Goal: Transaction & Acquisition: Purchase product/service

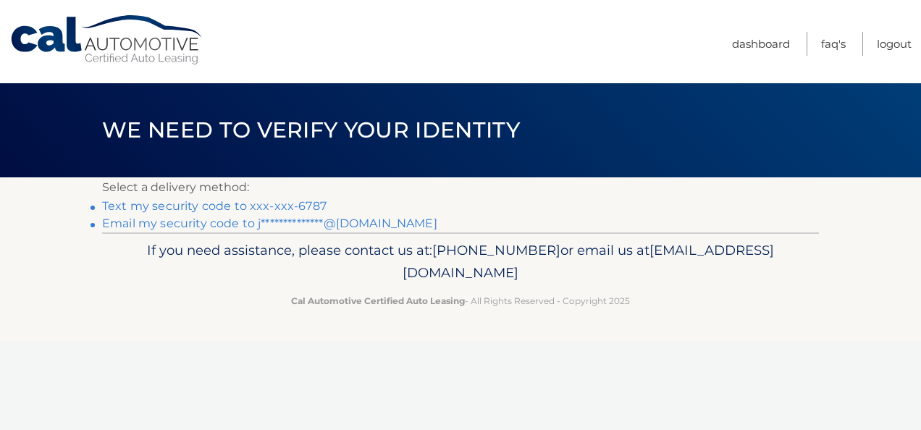
click at [295, 206] on link "Text my security code to xxx-xxx-6787" at bounding box center [214, 206] width 224 height 14
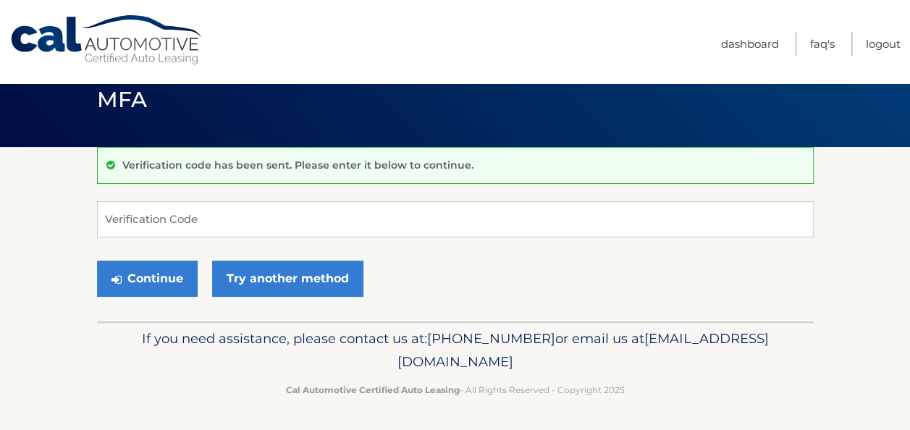
scroll to position [30, 0]
click at [145, 219] on input "Verification Code" at bounding box center [455, 219] width 717 height 36
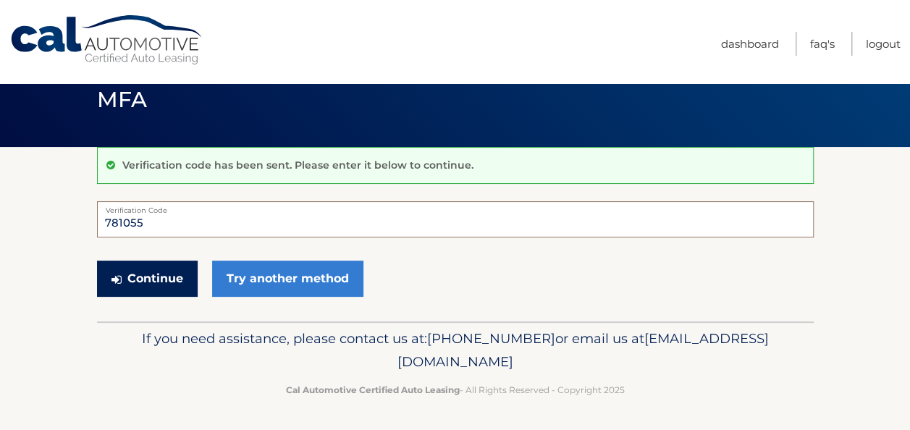
type input "781055"
click at [148, 272] on button "Continue" at bounding box center [147, 279] width 101 height 36
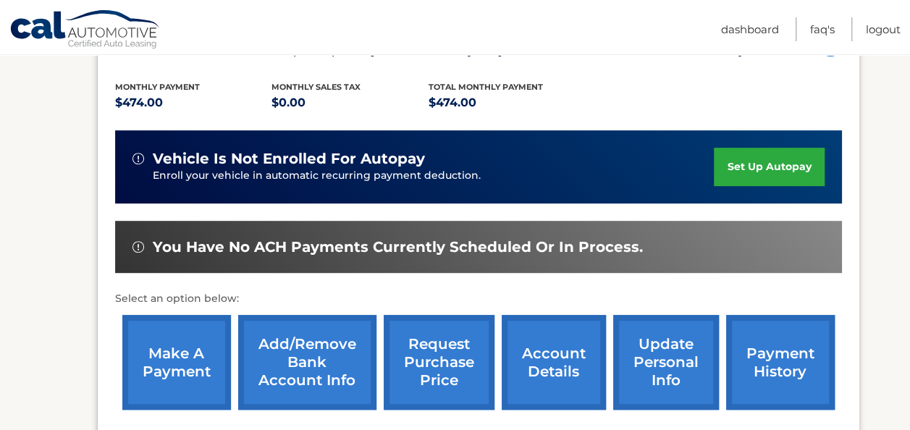
scroll to position [290, 0]
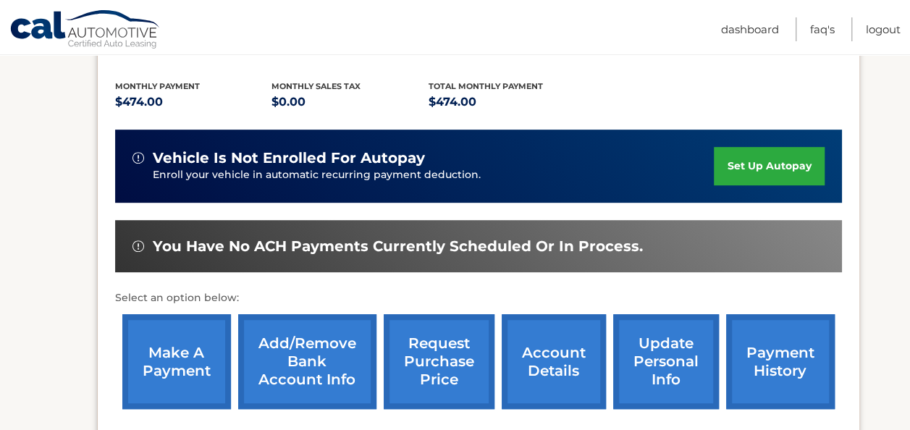
click at [170, 365] on link "make a payment" at bounding box center [176, 361] width 109 height 95
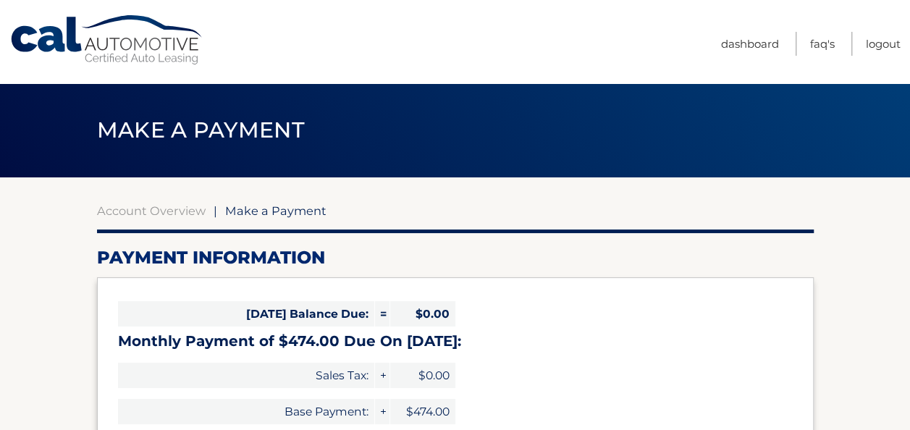
select select "NzQ1MDQyOTAtYzE1Ny00YzBkLThjYTQtNGExY2I1MTE4YTFk"
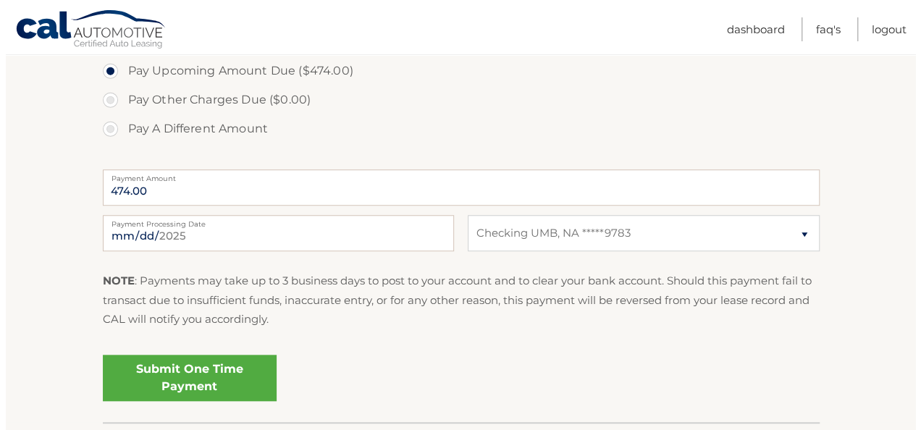
scroll to position [579, 0]
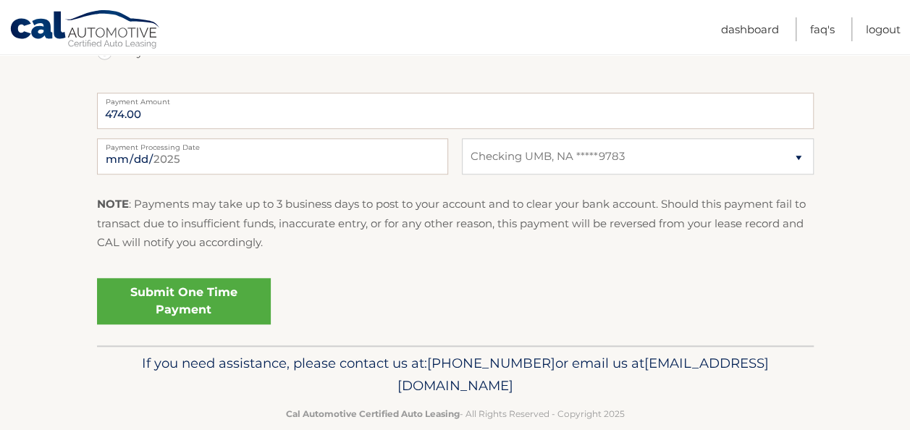
click at [175, 303] on link "Submit One Time Payment" at bounding box center [184, 301] width 174 height 46
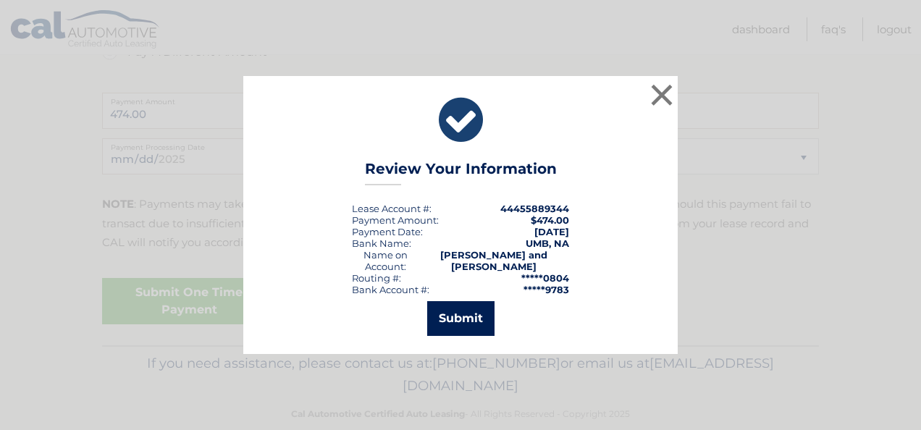
click at [459, 318] on button "Submit" at bounding box center [460, 318] width 67 height 35
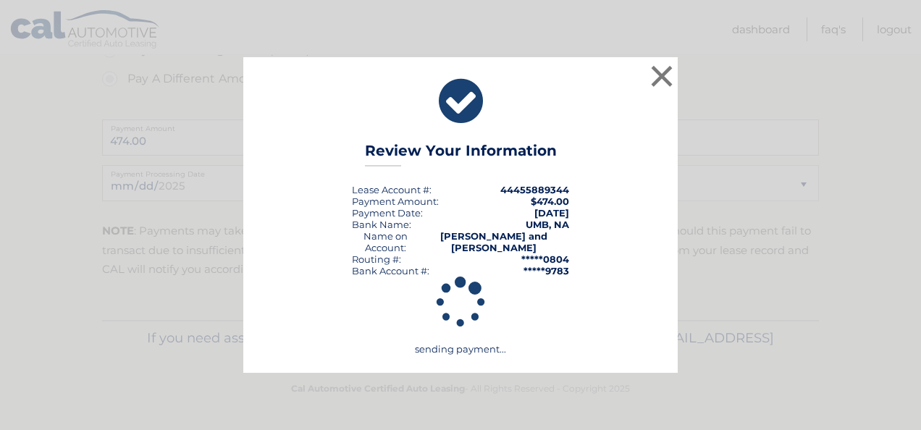
scroll to position [552, 0]
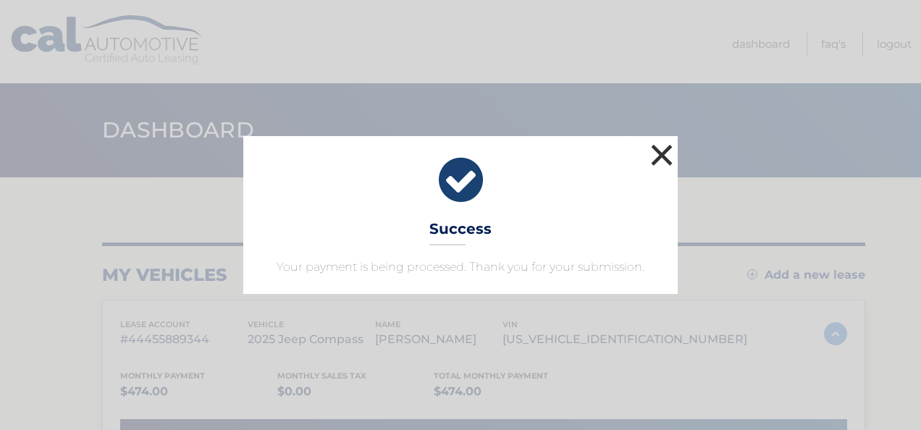
click at [671, 156] on button "×" at bounding box center [661, 154] width 29 height 29
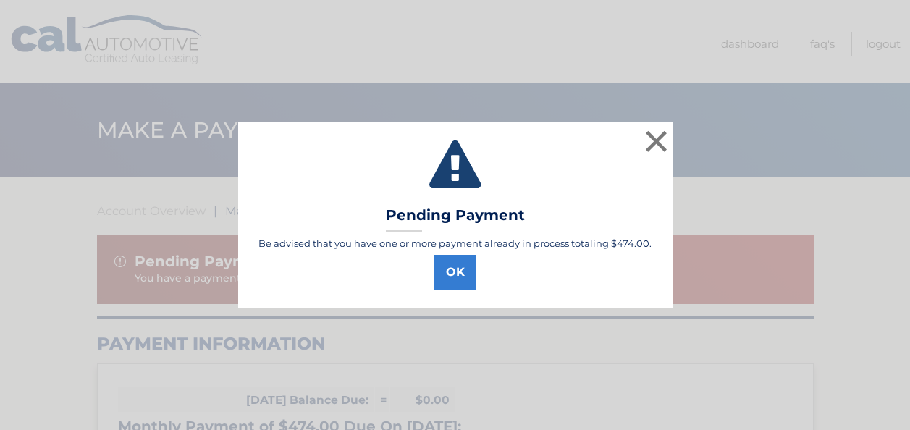
select select "NzQ1MDQyOTAtYzE1Ny00YzBkLThjYTQtNGExY2I1MTE4YTFk"
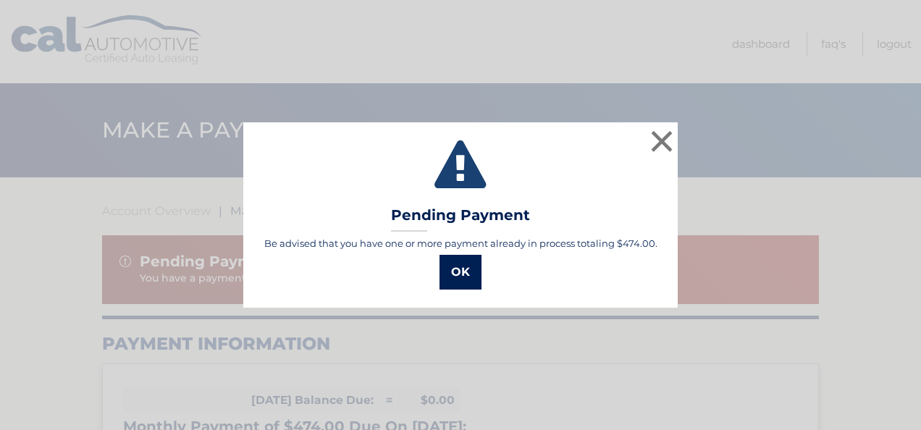
click at [456, 275] on button "OK" at bounding box center [461, 272] width 42 height 35
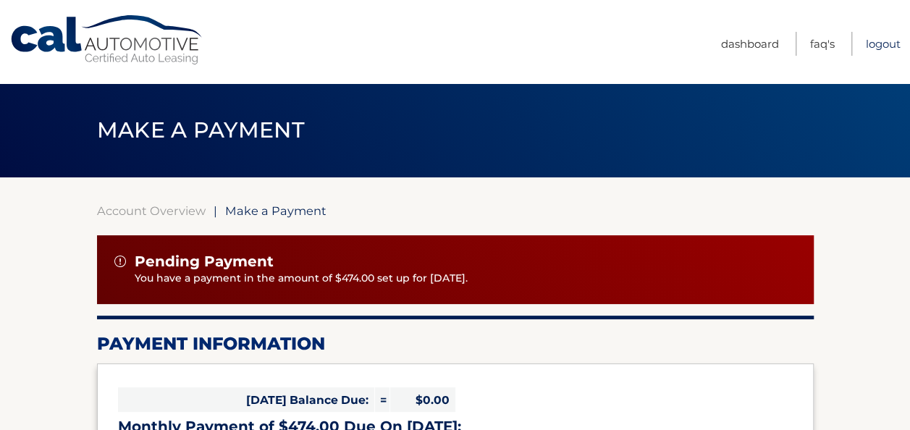
click at [878, 37] on link "Logout" at bounding box center [883, 44] width 35 height 24
